Goal: Task Accomplishment & Management: Manage account settings

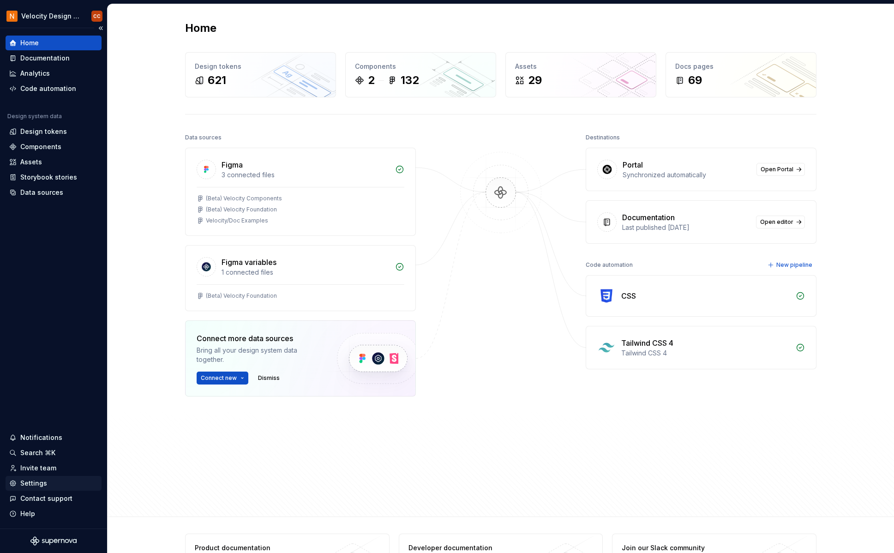
click at [38, 483] on div "Settings" at bounding box center [33, 483] width 27 height 9
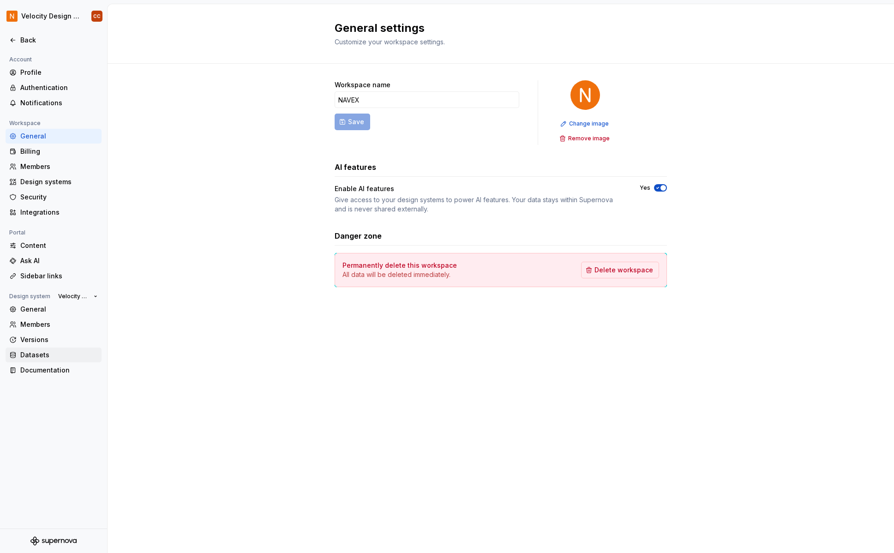
click at [32, 354] on div "Datasets" at bounding box center [59, 354] width 78 height 9
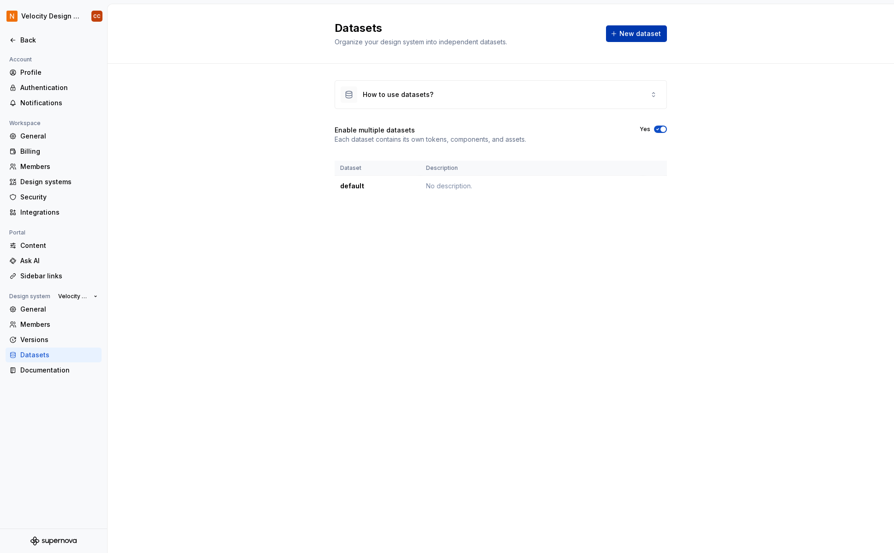
click at [633, 35] on span "New dataset" at bounding box center [641, 33] width 42 height 9
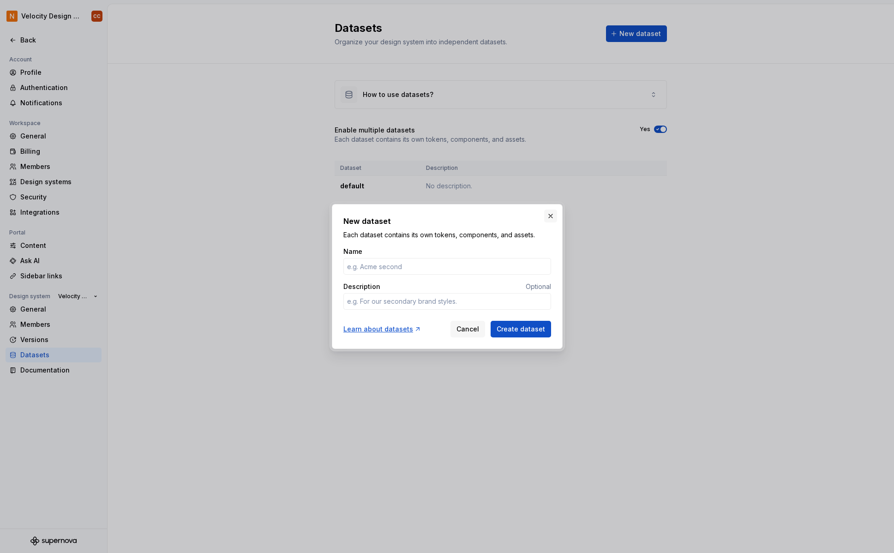
click at [553, 217] on button "button" at bounding box center [550, 216] width 13 height 13
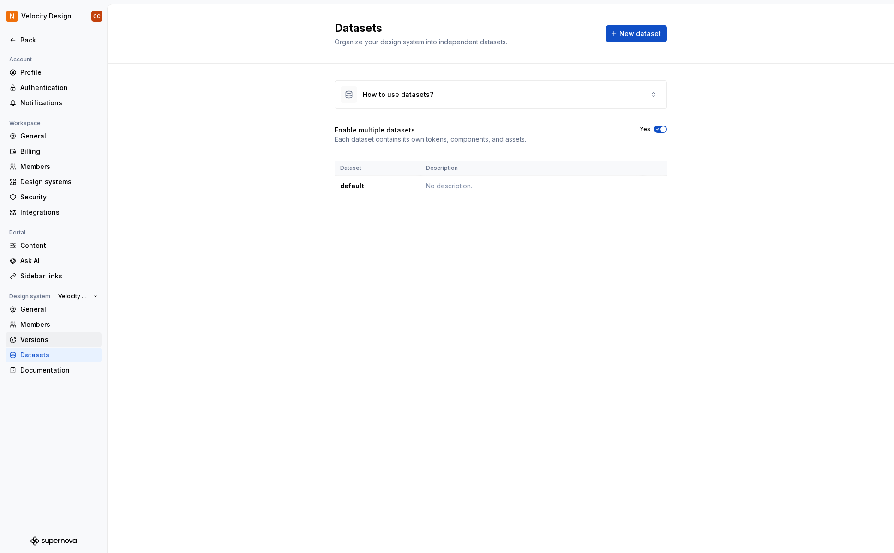
click at [36, 341] on div "Versions" at bounding box center [59, 339] width 78 height 9
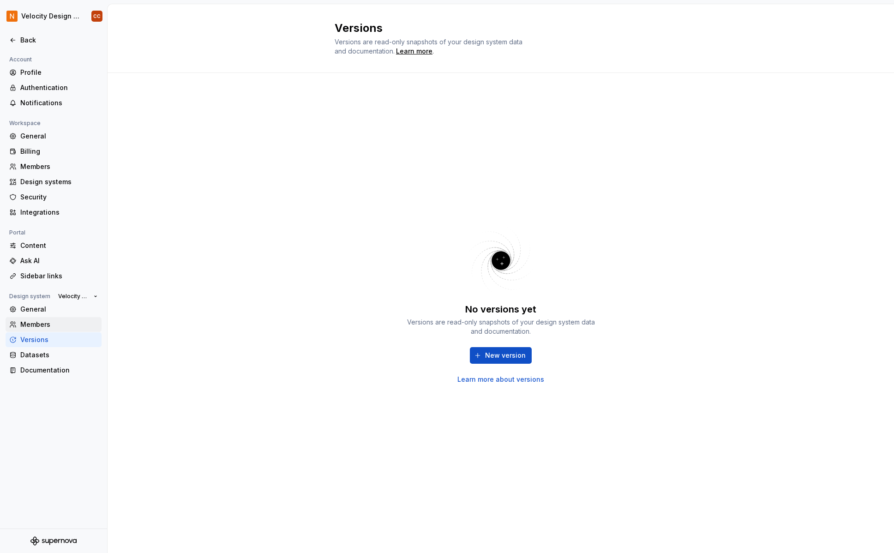
click at [37, 323] on div "Members" at bounding box center [59, 324] width 78 height 9
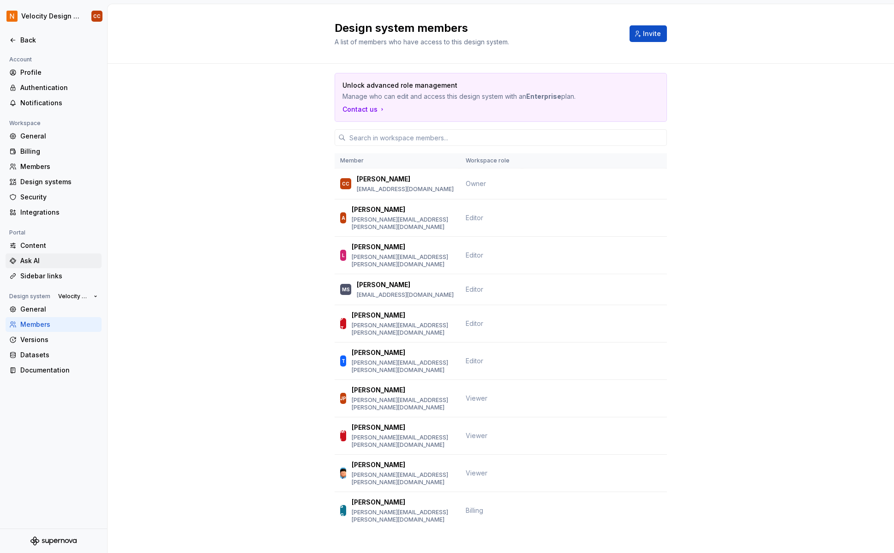
click at [31, 260] on div "Ask AI" at bounding box center [59, 260] width 78 height 9
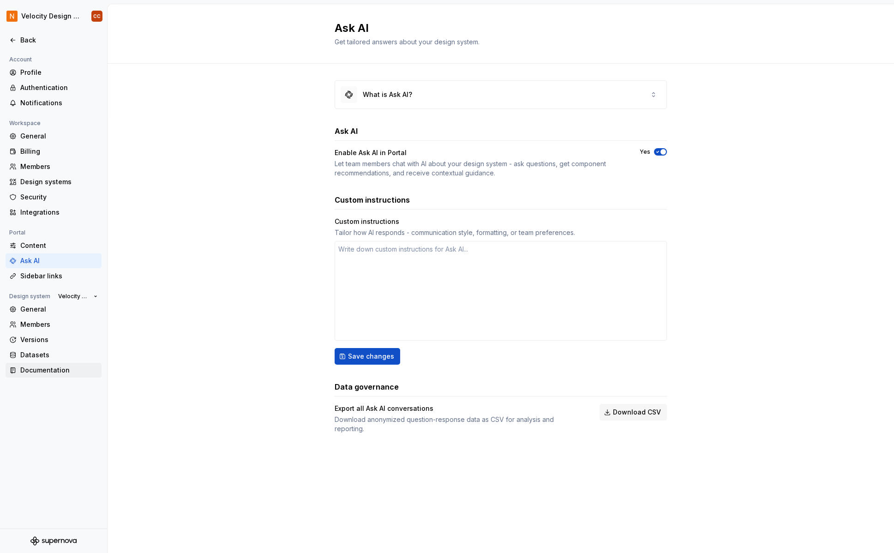
type textarea "*"
click at [41, 308] on div "General" at bounding box center [59, 309] width 78 height 9
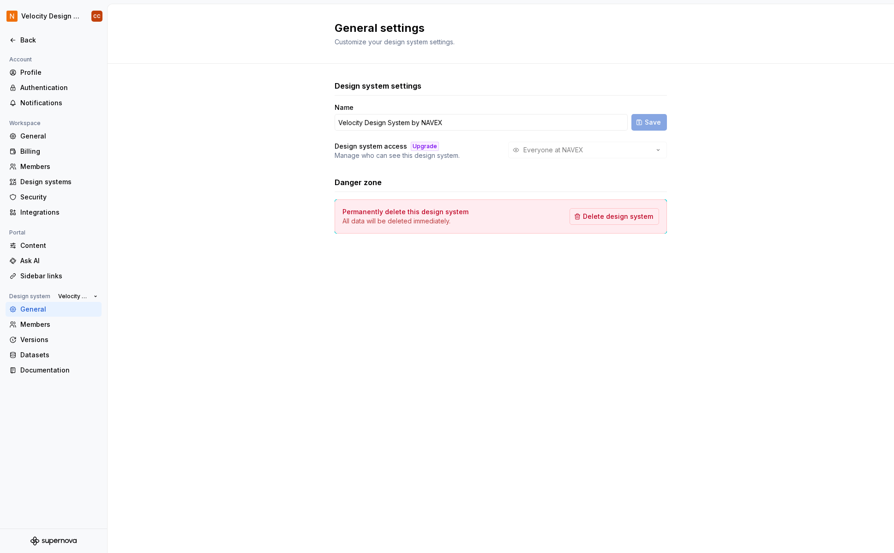
click at [658, 150] on div "Everyone at NAVEX" at bounding box center [587, 150] width 159 height 17
click at [30, 133] on div "General" at bounding box center [59, 136] width 78 height 9
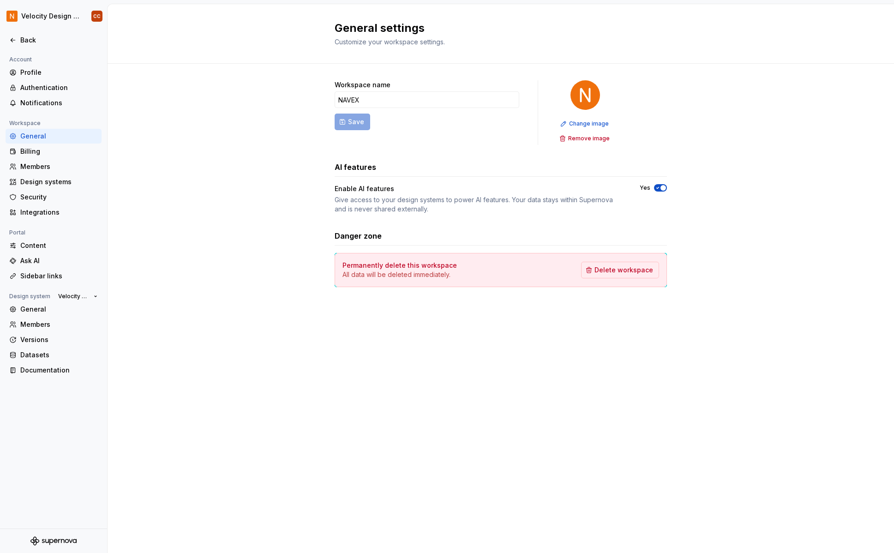
click at [41, 139] on div "General" at bounding box center [59, 136] width 78 height 9
click at [27, 151] on div "Billing" at bounding box center [59, 151] width 78 height 9
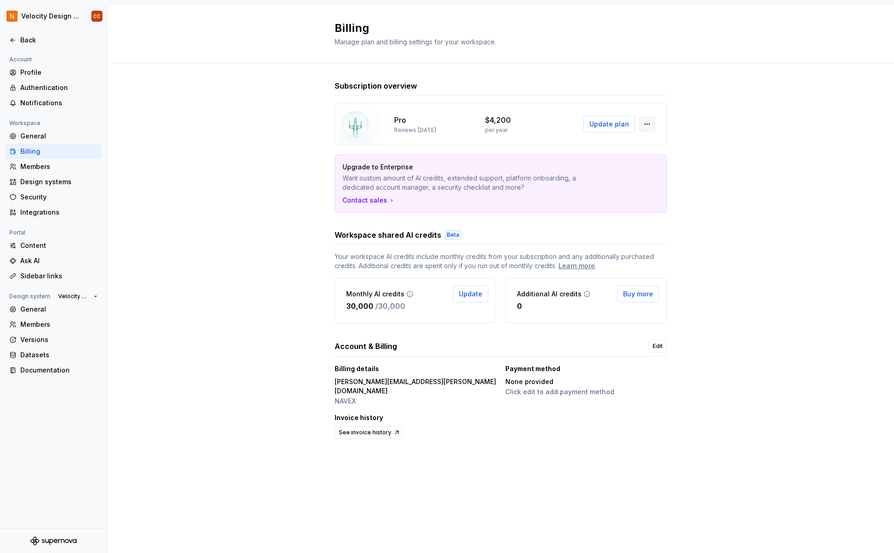
click at [649, 126] on button "button" at bounding box center [647, 124] width 17 height 17
click at [740, 111] on div "Subscription overview Pro Renews [DATE] $4,200 per year Update plan Upgrade to …" at bounding box center [501, 270] width 787 height 412
click at [34, 168] on div "Members" at bounding box center [59, 166] width 78 height 9
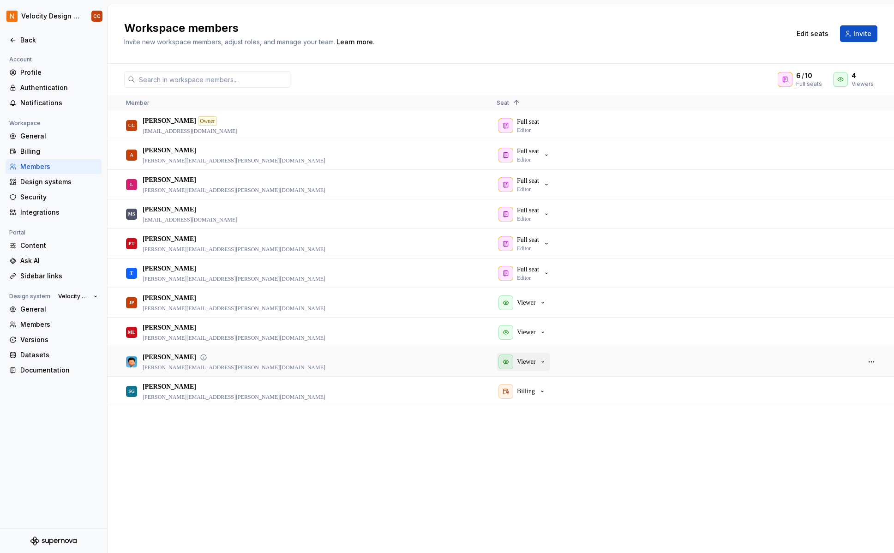
click at [541, 361] on icon "button" at bounding box center [542, 361] width 7 height 7
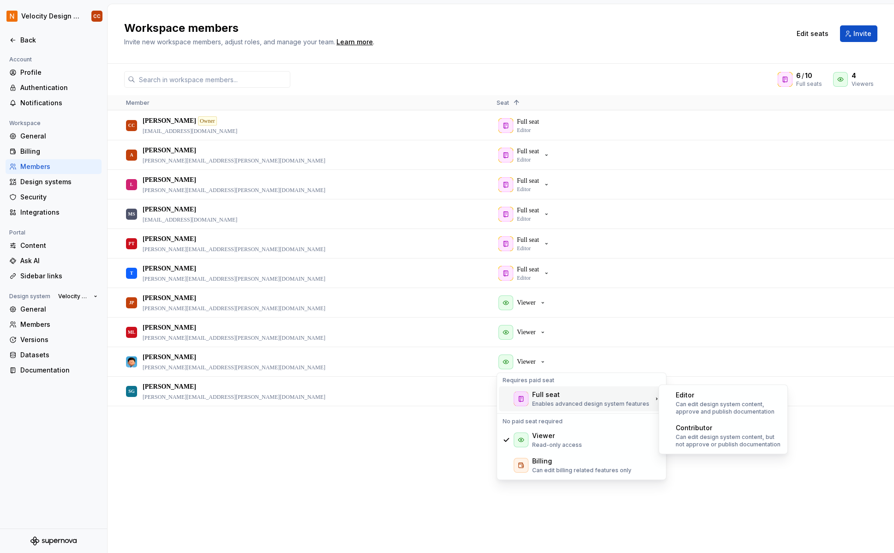
click at [545, 397] on div "Full seat" at bounding box center [546, 394] width 28 height 9
click at [709, 399] on div "Editor" at bounding box center [729, 395] width 106 height 9
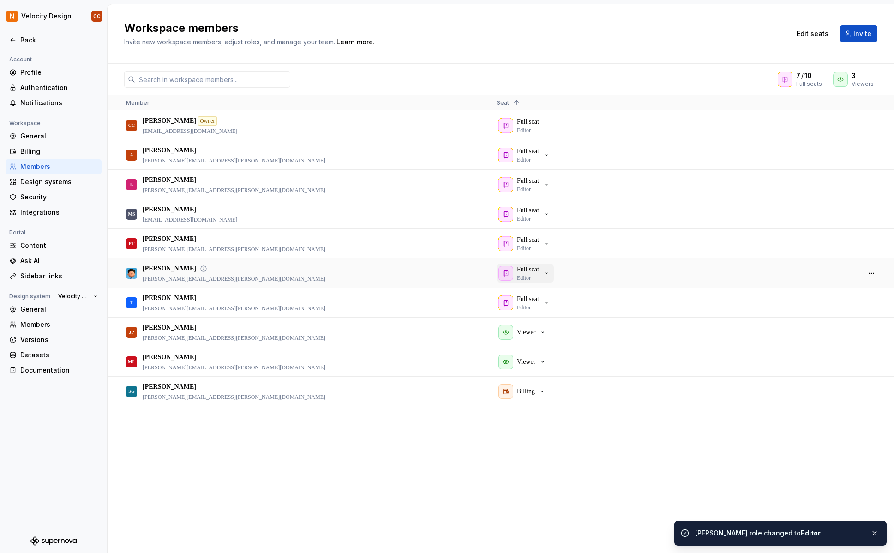
click at [547, 273] on icon "button" at bounding box center [546, 273] width 7 height 7
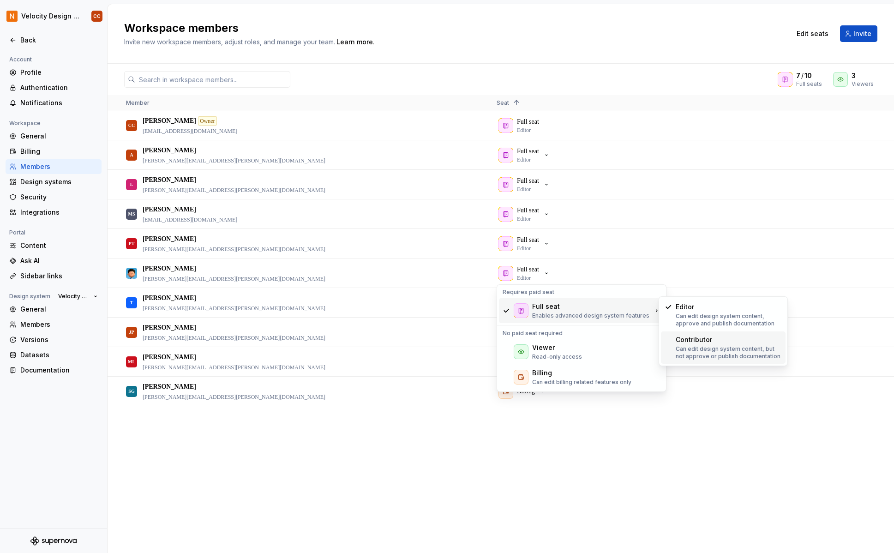
click at [694, 358] on p "Can edit design system content, but not approve or publish documentation" at bounding box center [729, 352] width 106 height 15
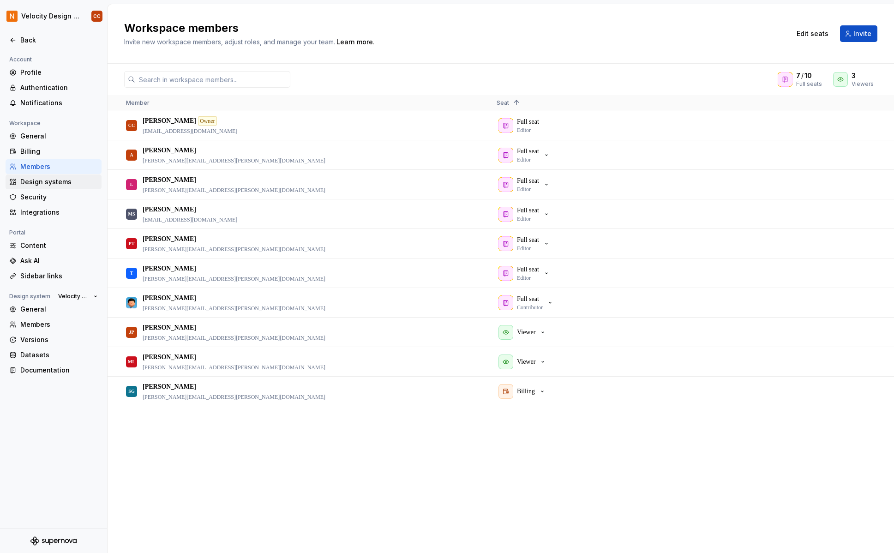
click at [59, 183] on div "Design systems" at bounding box center [59, 181] width 78 height 9
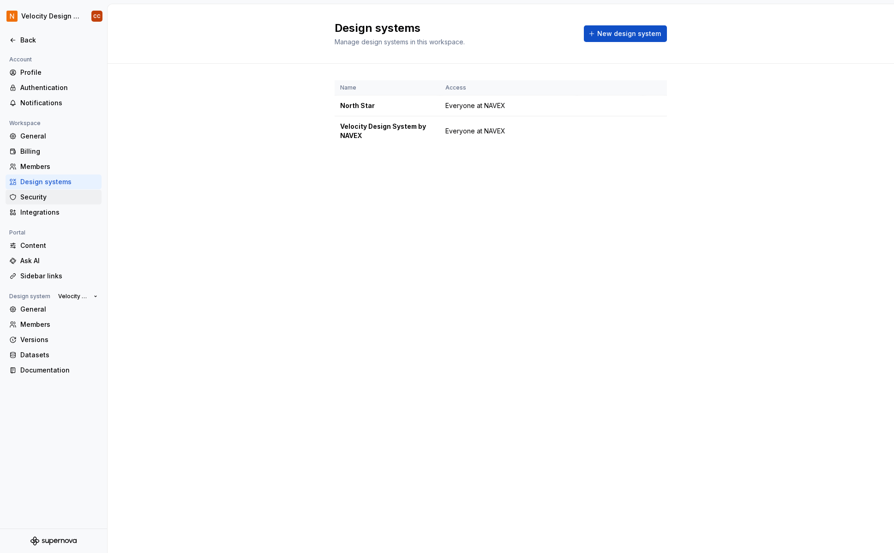
click at [26, 198] on div "Security" at bounding box center [59, 196] width 78 height 9
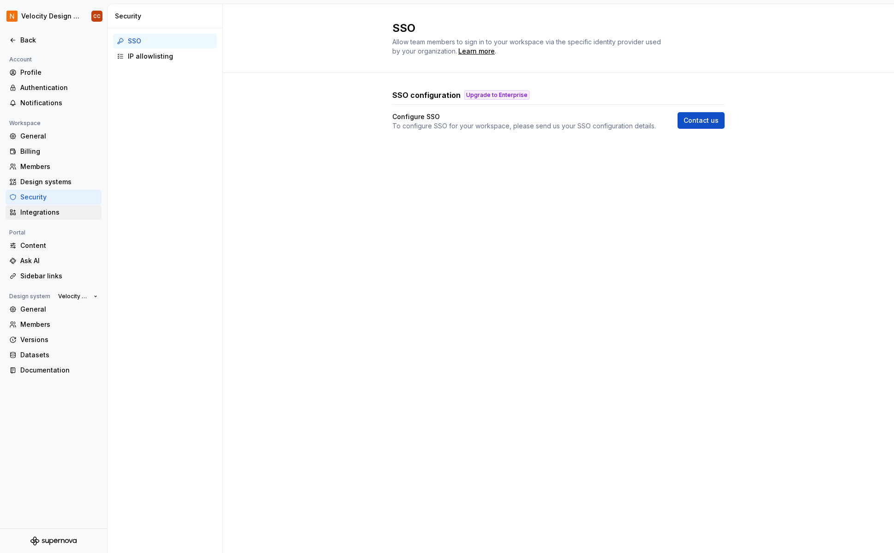
click at [42, 214] on div "Integrations" at bounding box center [59, 212] width 78 height 9
